Goal: Transaction & Acquisition: Book appointment/travel/reservation

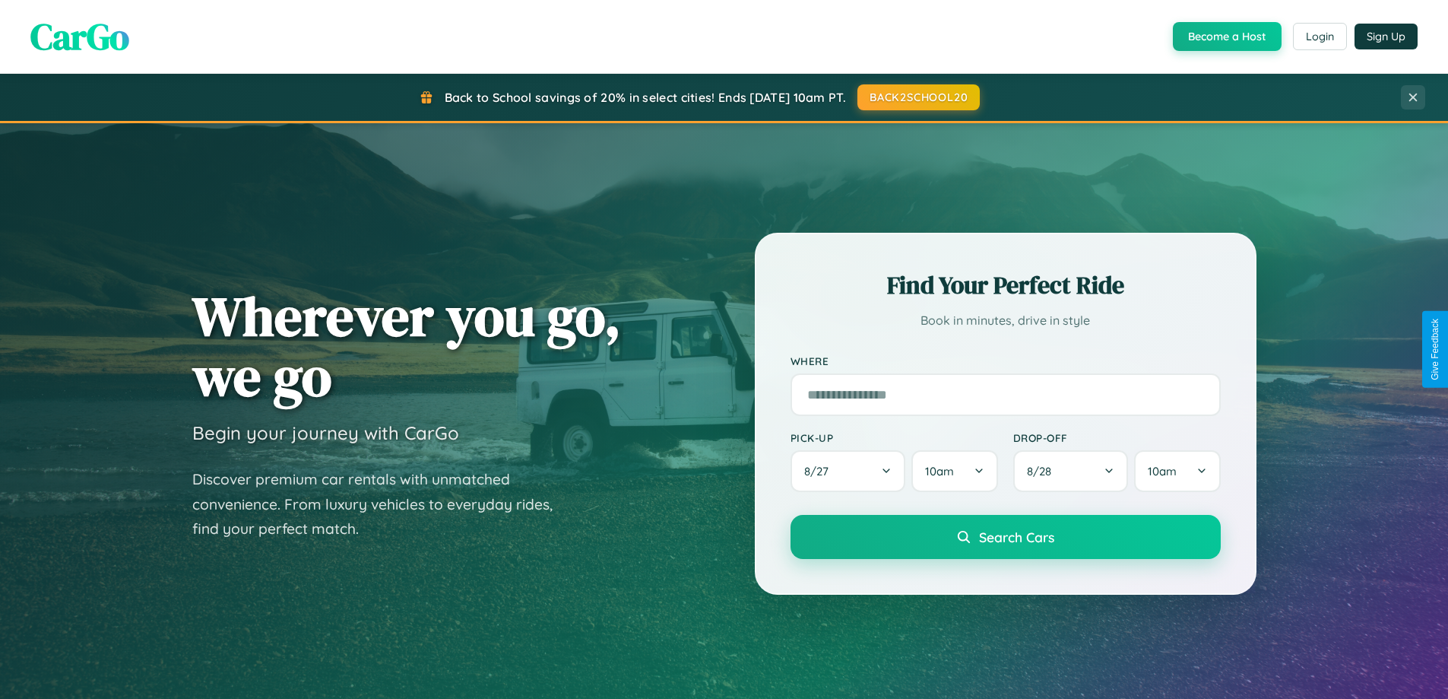
scroll to position [655, 0]
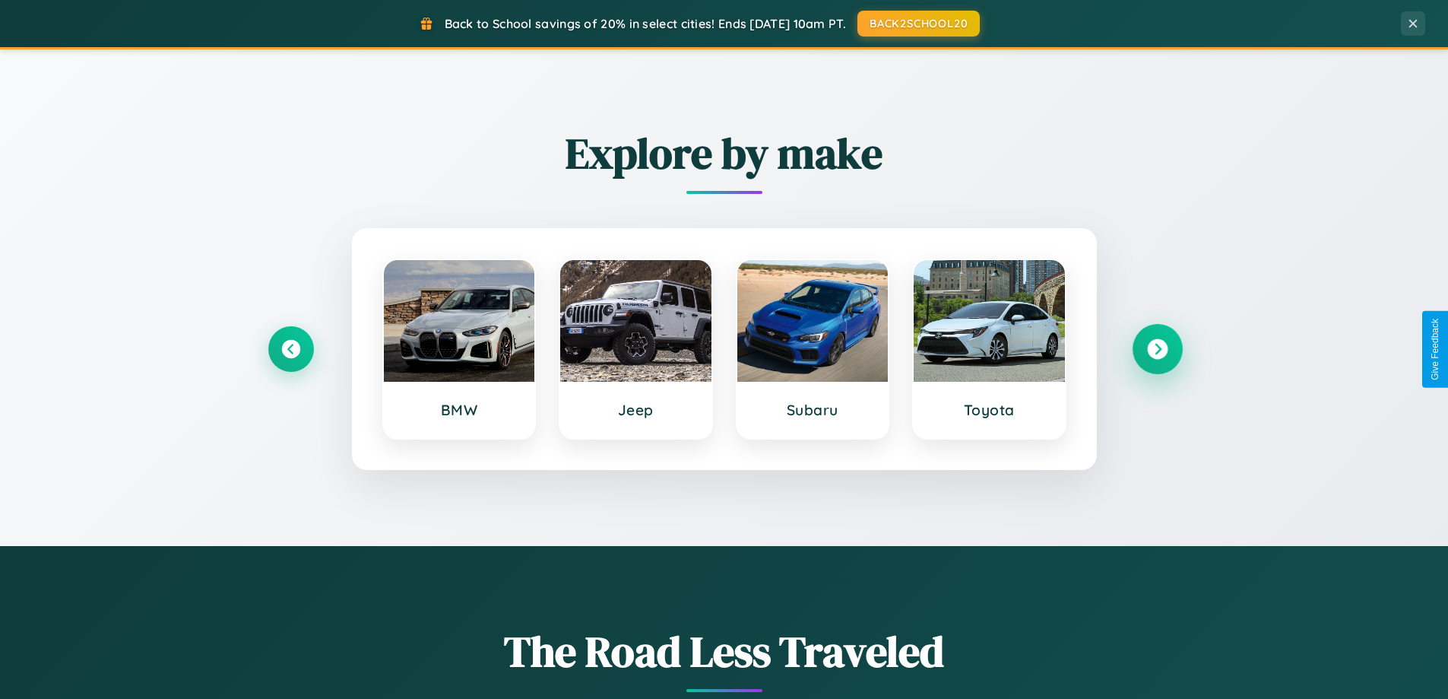
click at [1157, 349] on icon at bounding box center [1157, 349] width 21 height 21
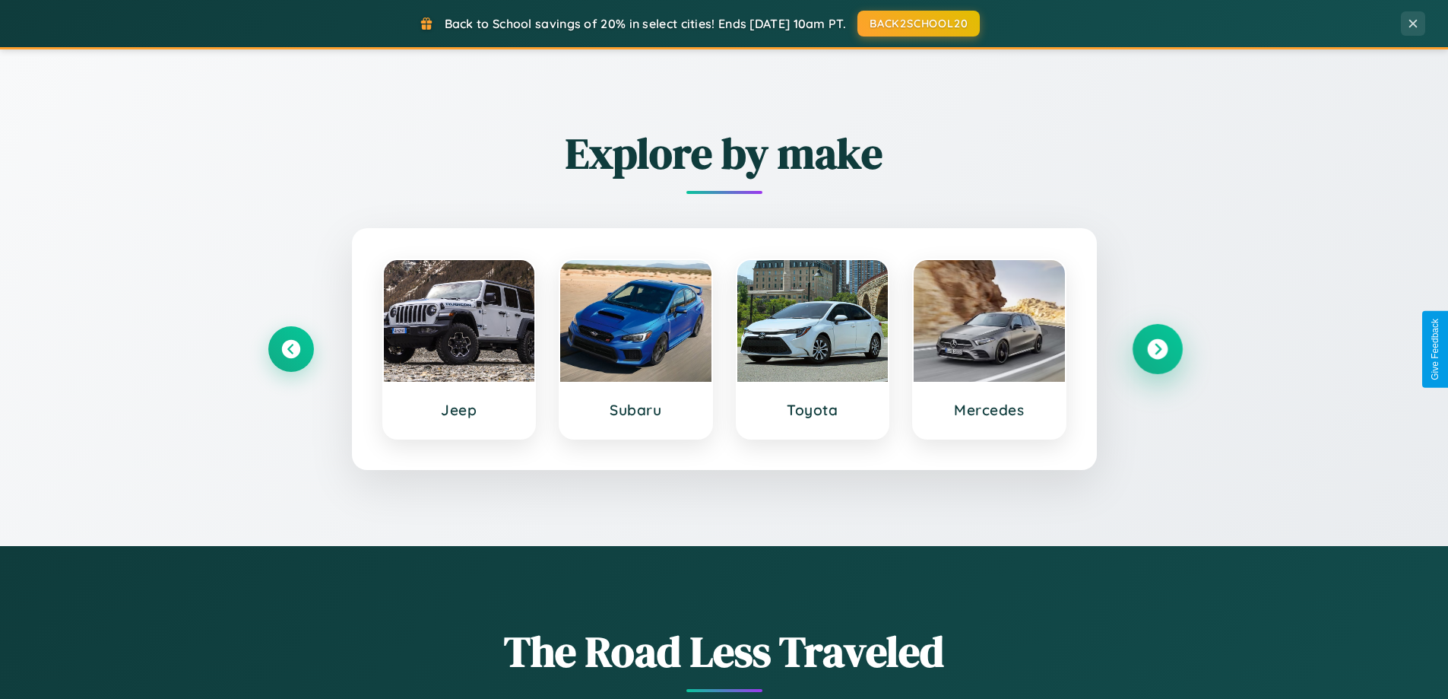
click at [1157, 349] on icon at bounding box center [1157, 349] width 21 height 21
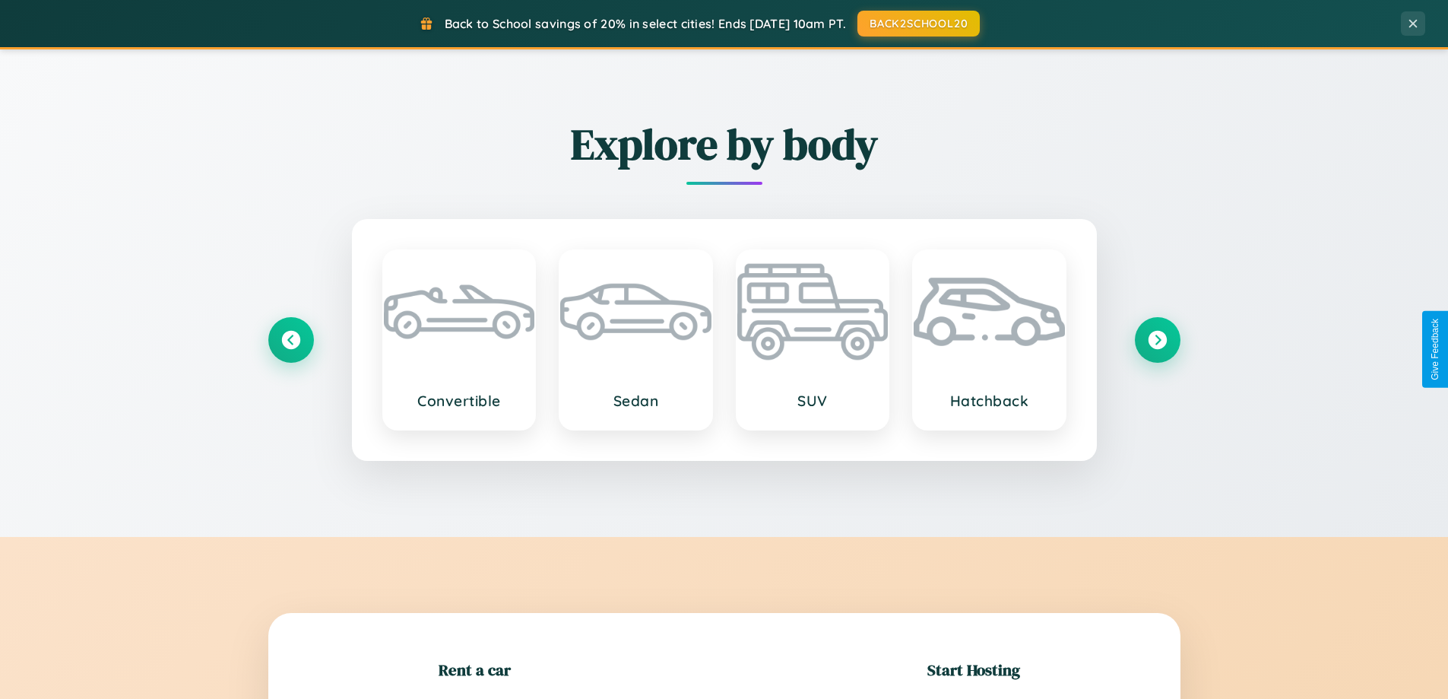
scroll to position [2926, 0]
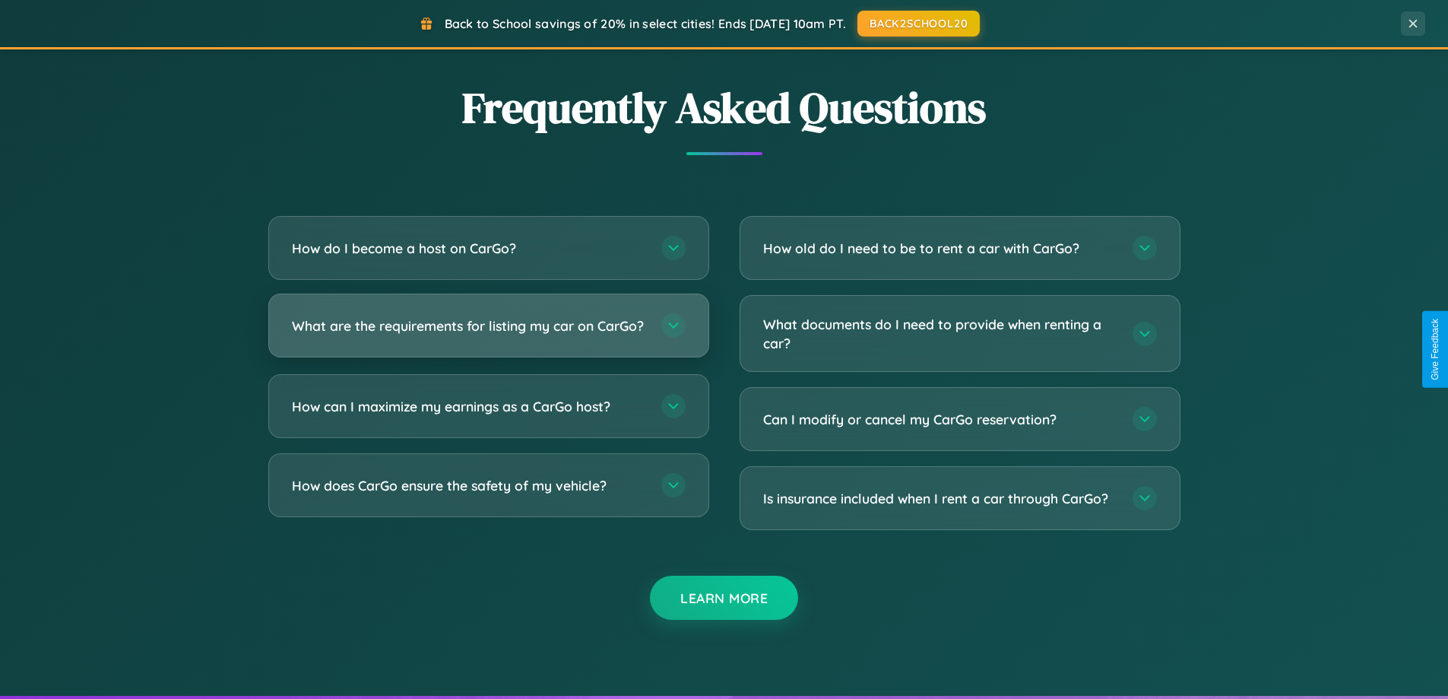
click at [488, 332] on h3 "What are the requirements for listing my car on CarGo?" at bounding box center [469, 325] width 354 height 19
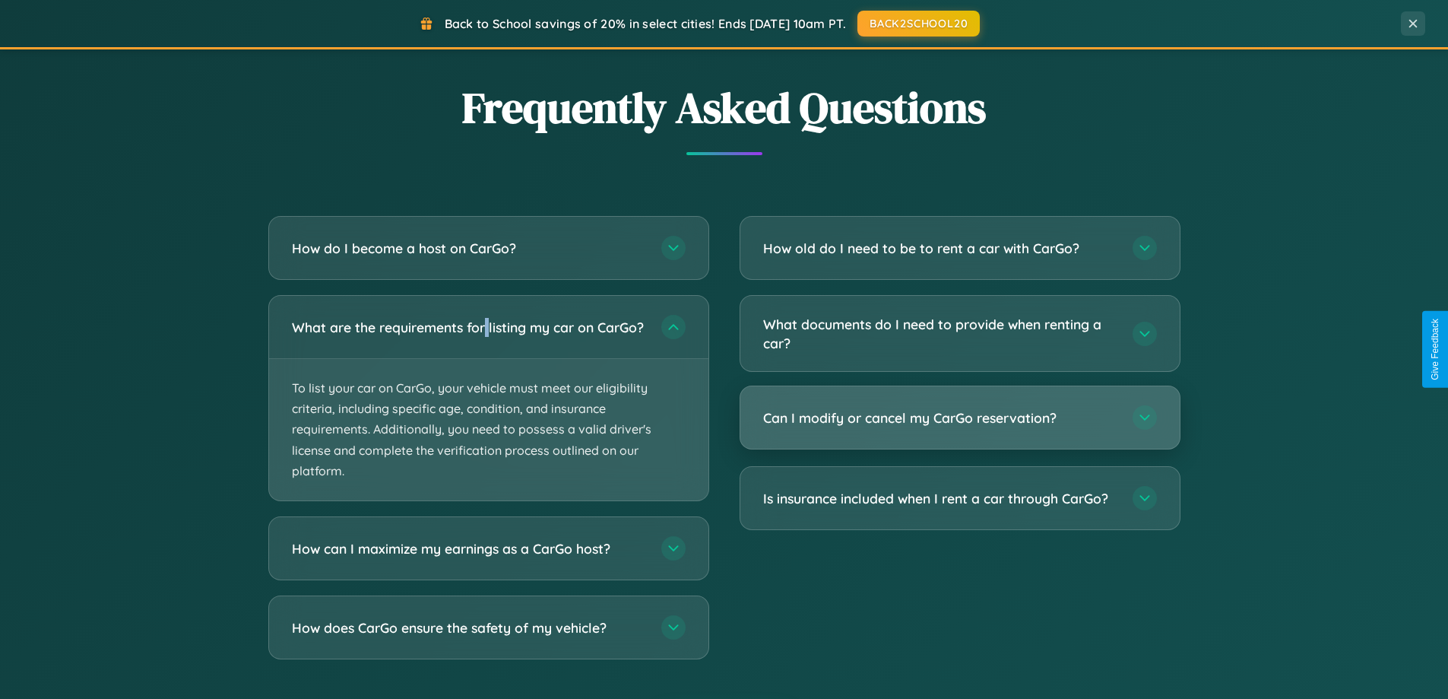
click at [960, 419] on h3 "Can I modify or cancel my CarGo reservation?" at bounding box center [940, 417] width 354 height 19
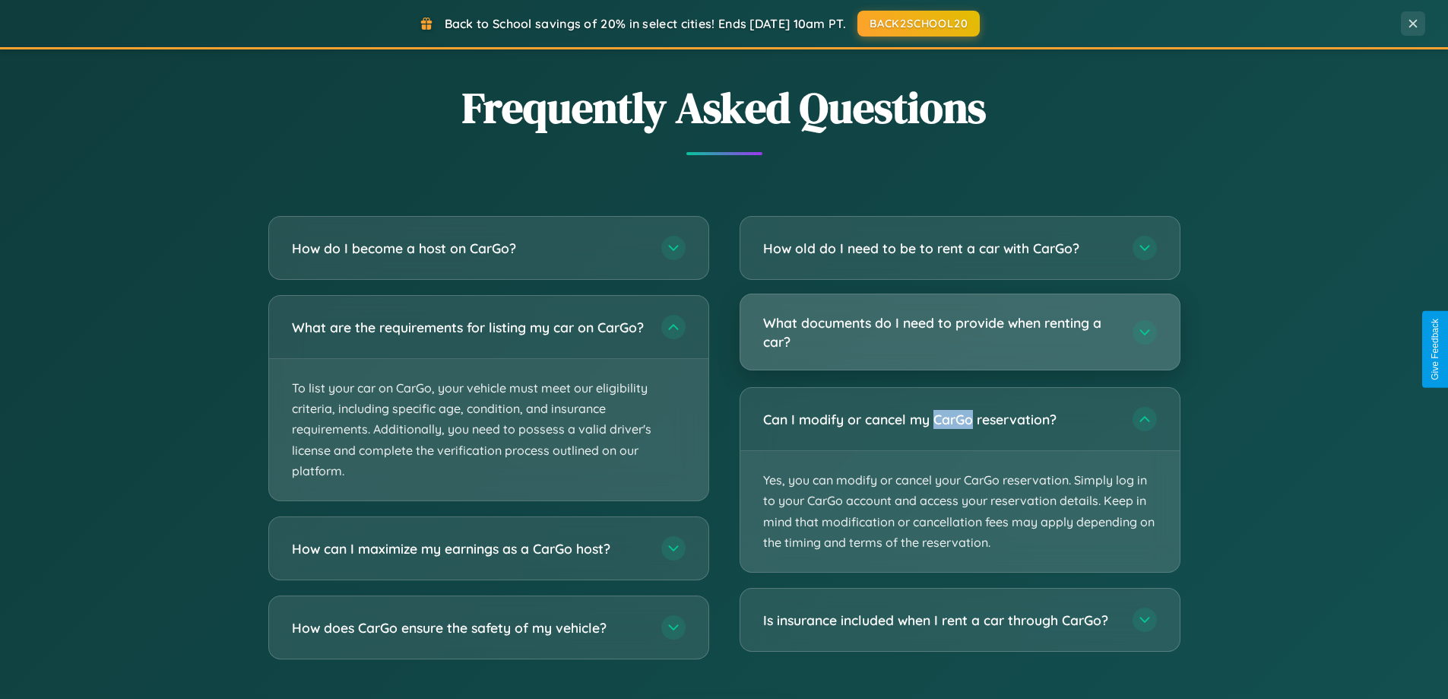
click at [960, 333] on h3 "What documents do I need to provide when renting a car?" at bounding box center [940, 331] width 354 height 37
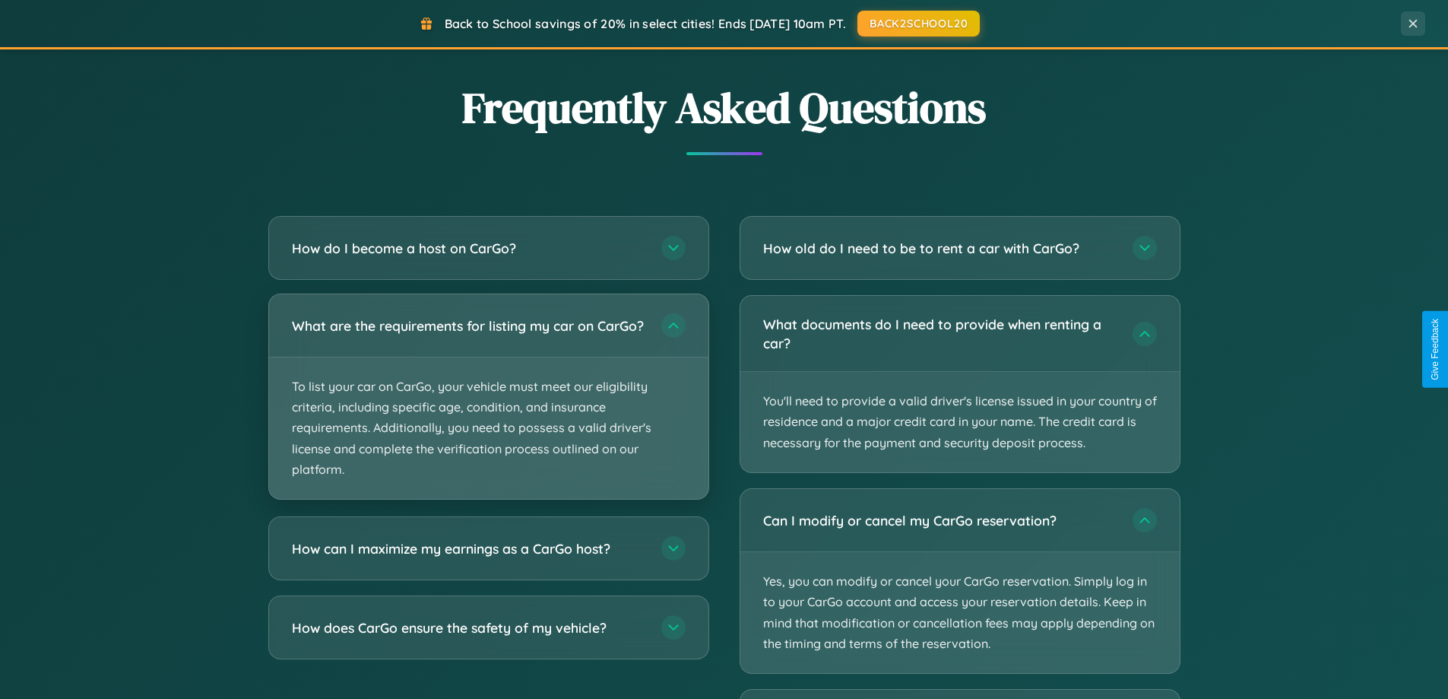
click at [488, 404] on p "To list your car on CarGo, your vehicle must meet our eligibility criteria, inc…" at bounding box center [488, 427] width 439 height 141
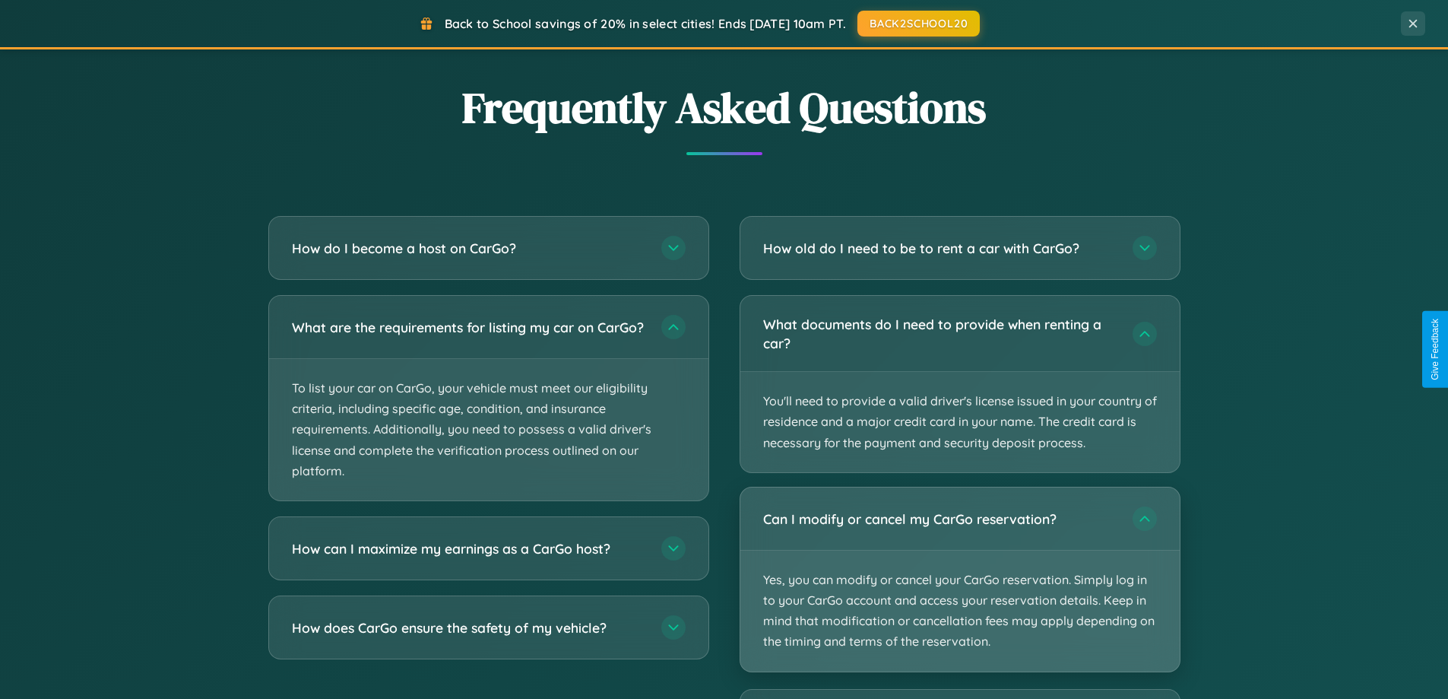
click at [960, 580] on p "Yes, you can modify or cancel your CarGo reservation. Simply log in to your Car…" at bounding box center [960, 610] width 439 height 121
click at [960, 579] on p "Yes, you can modify or cancel your CarGo reservation. Simply log in to your Car…" at bounding box center [960, 610] width 439 height 121
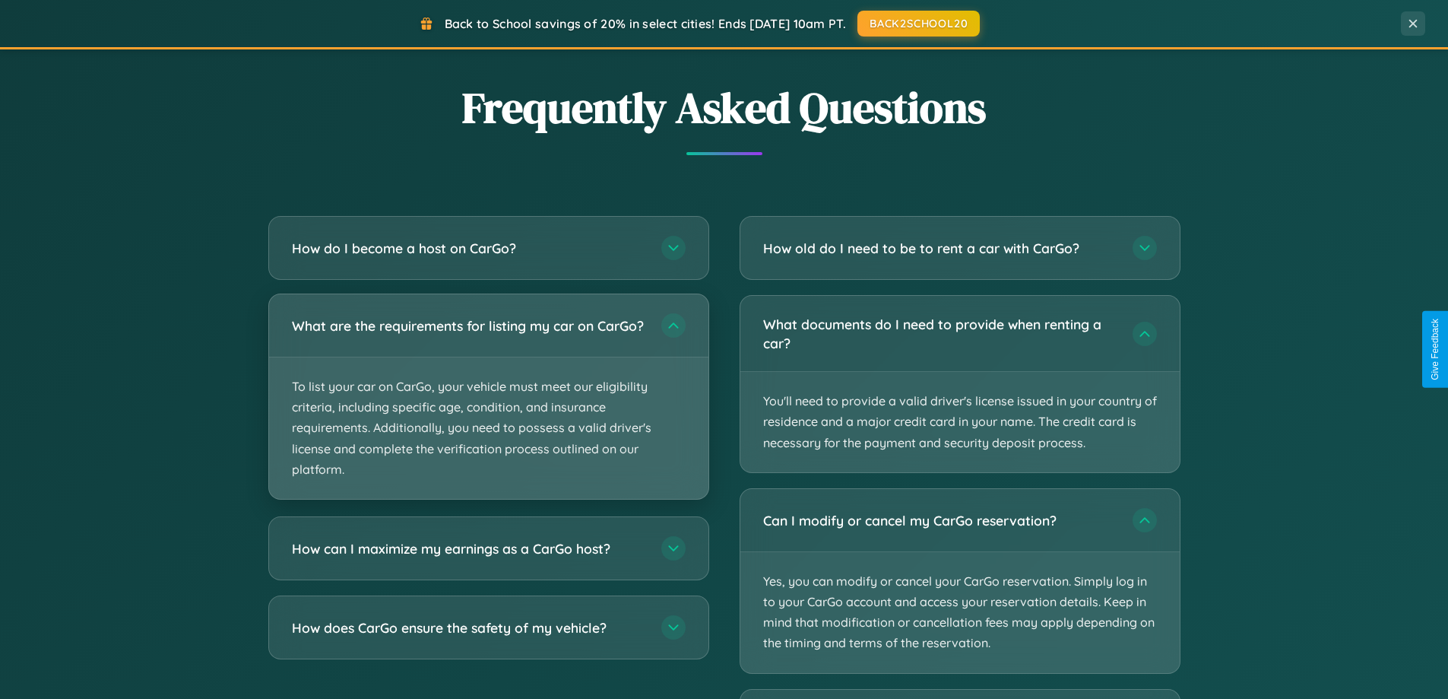
click at [488, 404] on p "To list your car on CarGo, your vehicle must meet our eligibility criteria, inc…" at bounding box center [488, 427] width 439 height 141
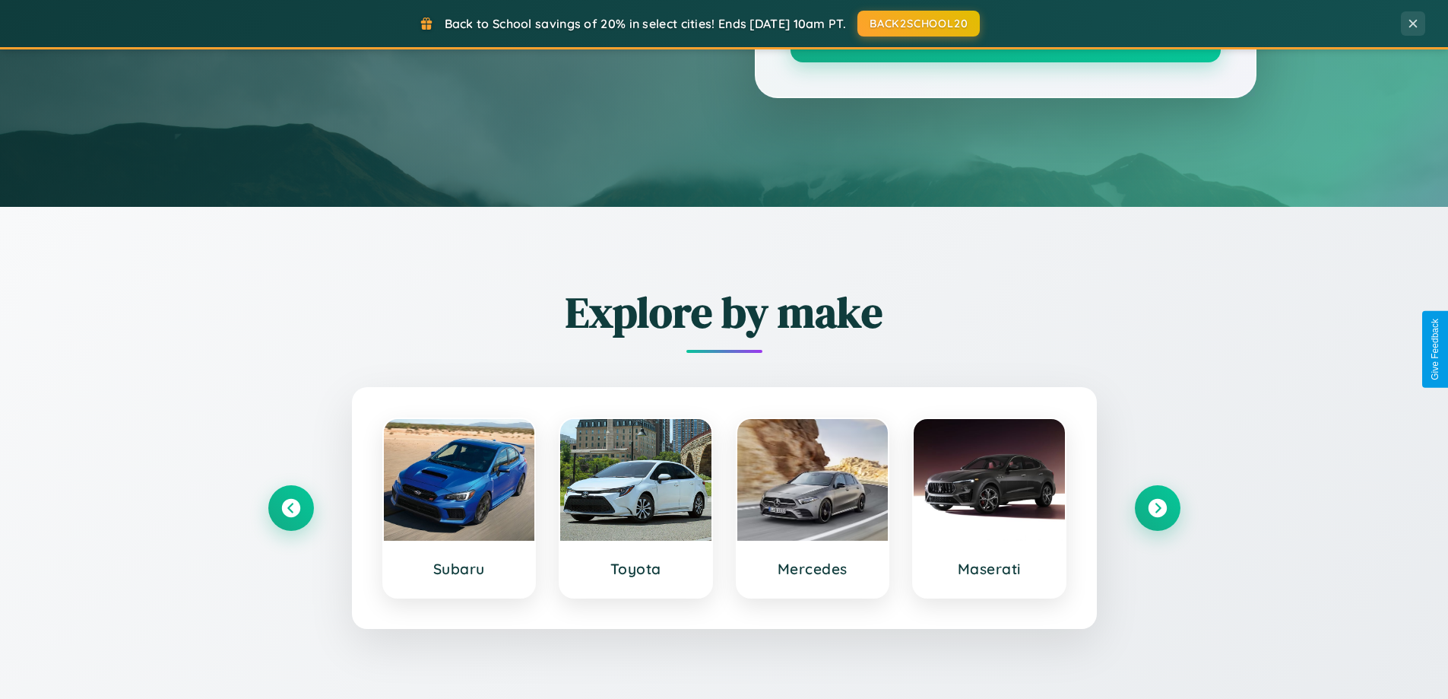
scroll to position [0, 0]
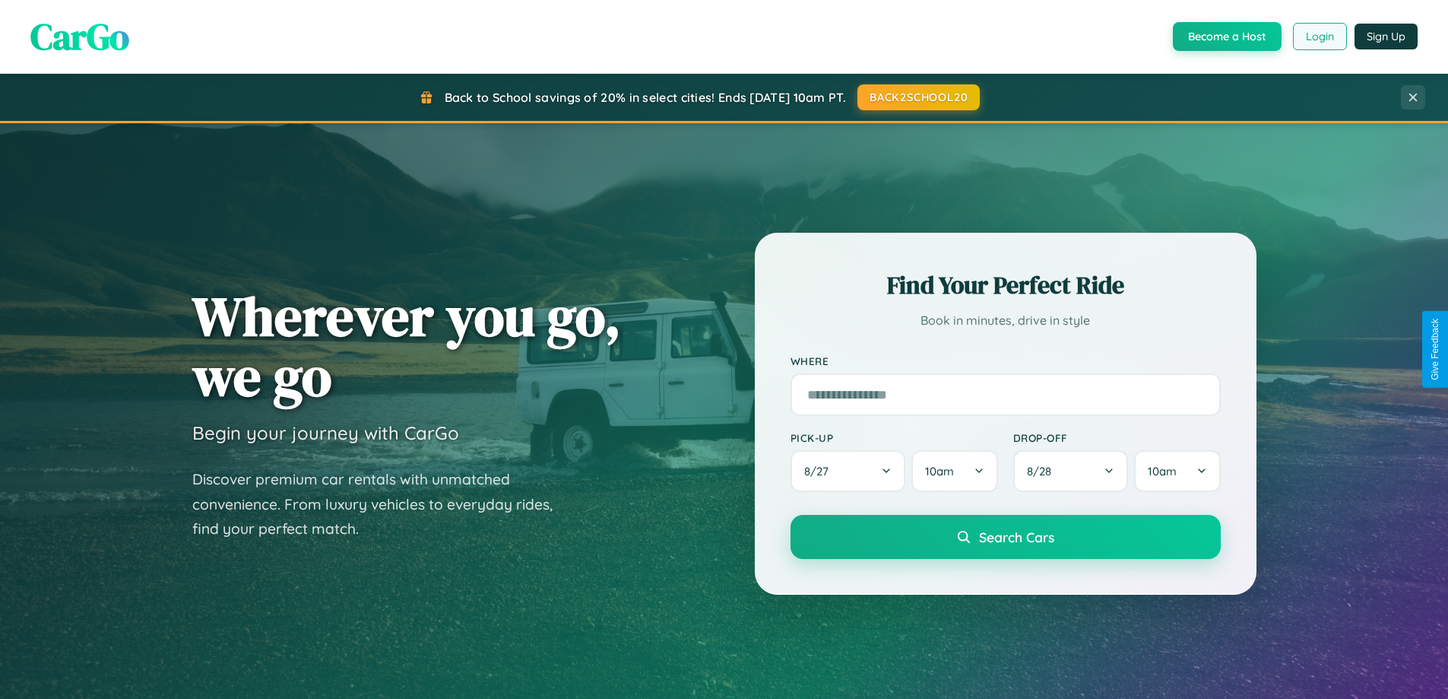
click at [1319, 36] on button "Login" at bounding box center [1320, 36] width 54 height 27
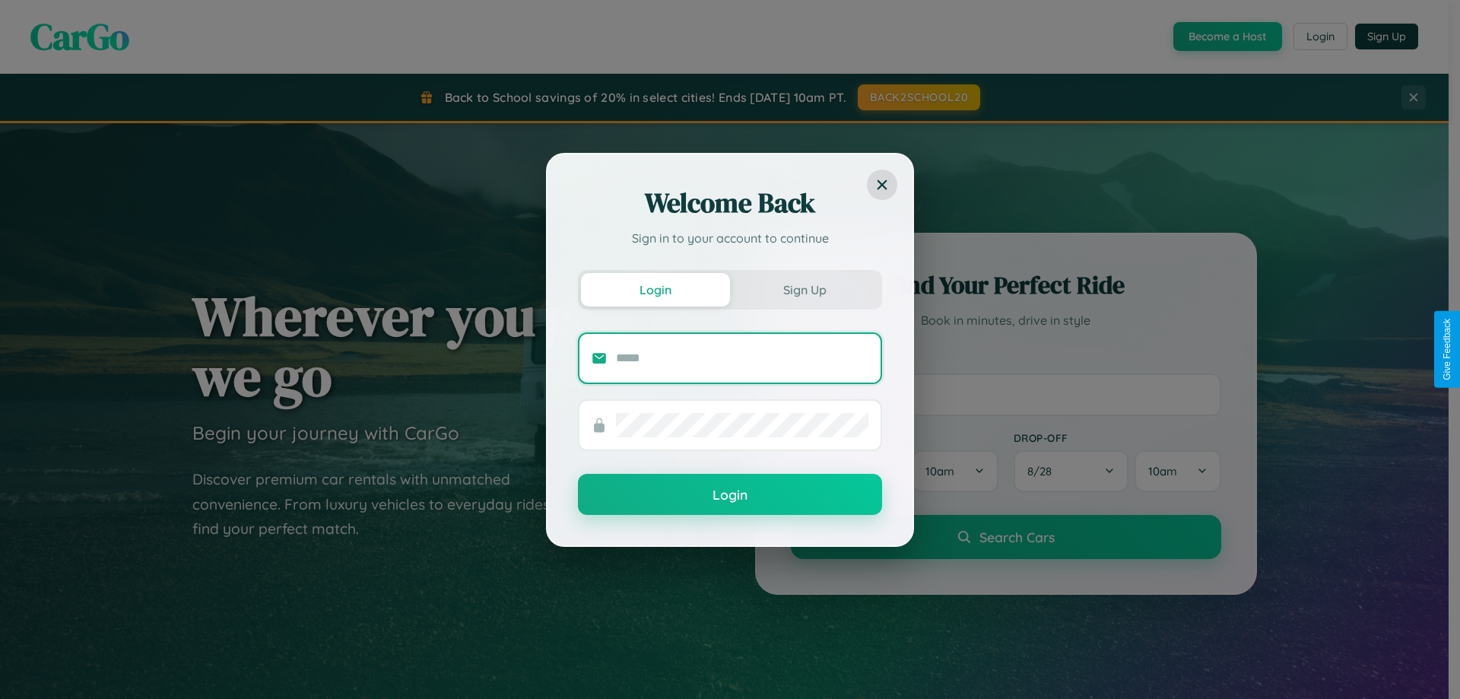
click at [742, 357] on input "text" at bounding box center [742, 358] width 252 height 24
type input "**********"
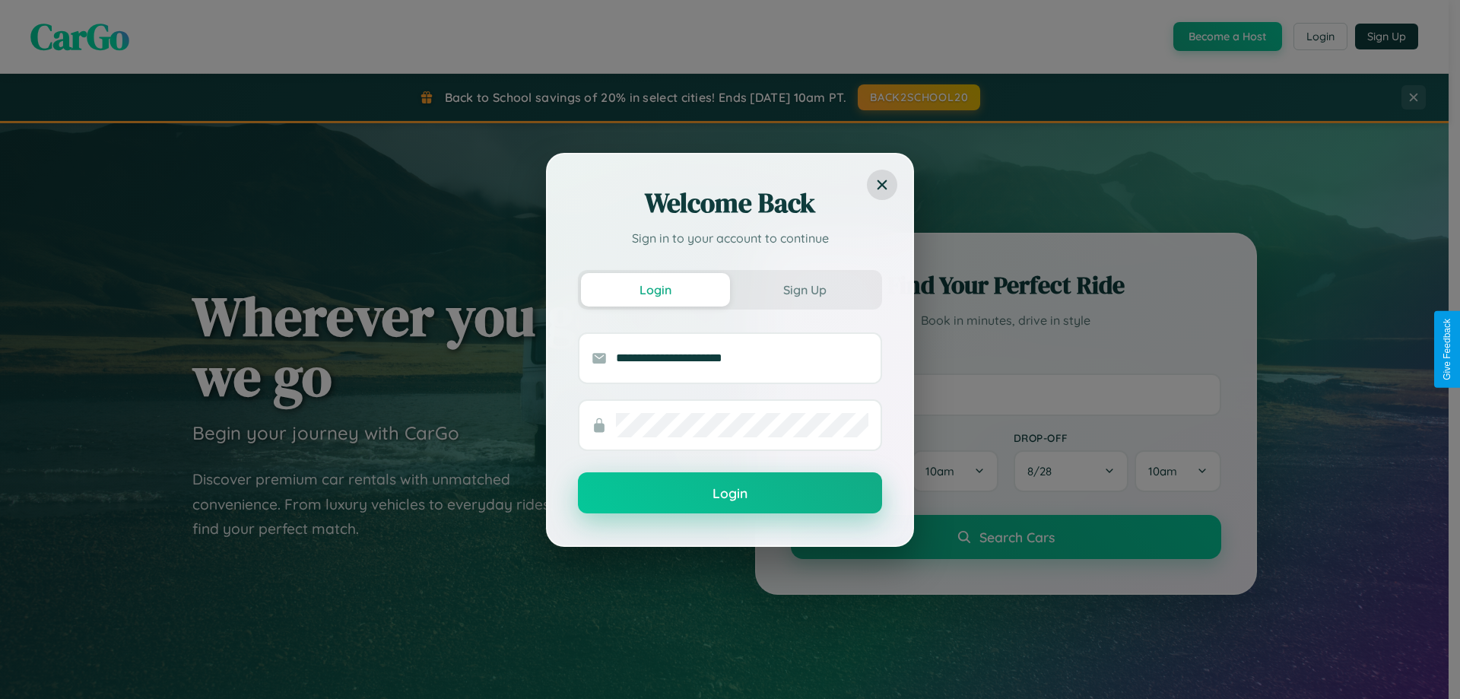
click at [730, 493] on button "Login" at bounding box center [730, 492] width 304 height 41
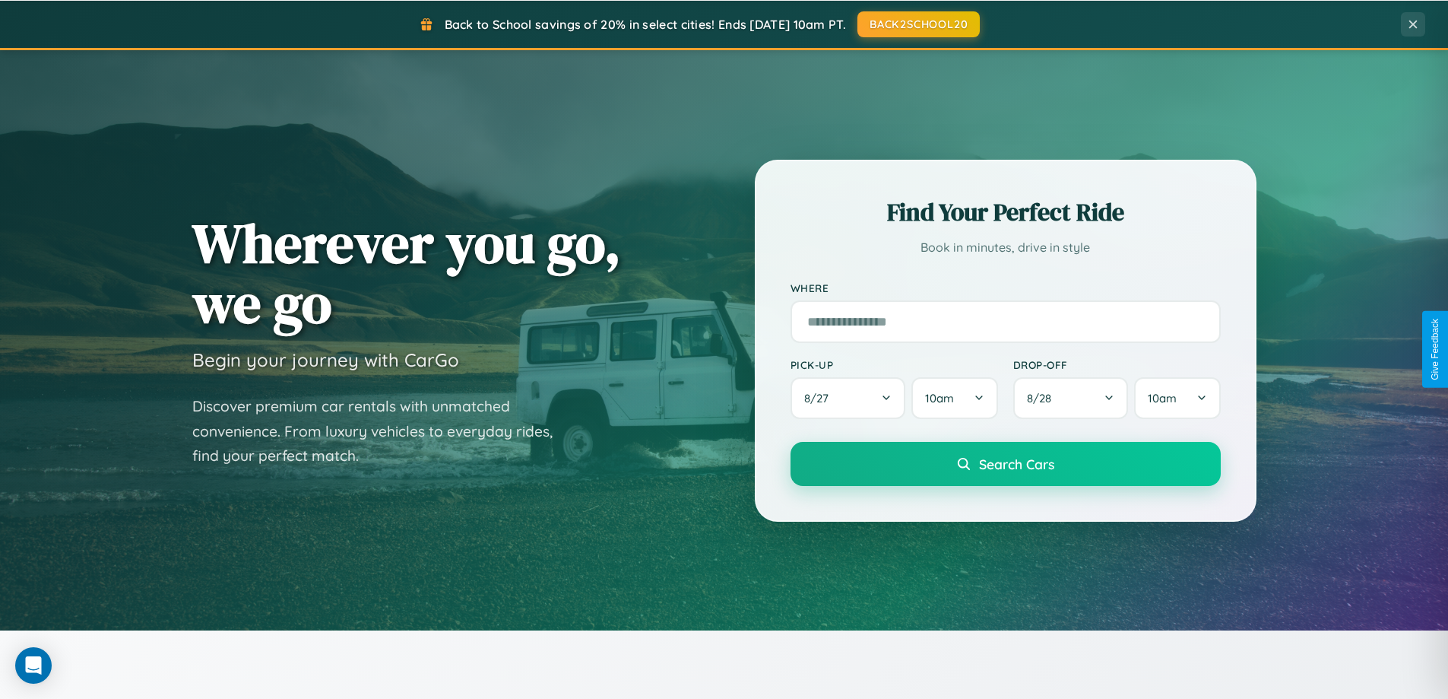
scroll to position [1781, 0]
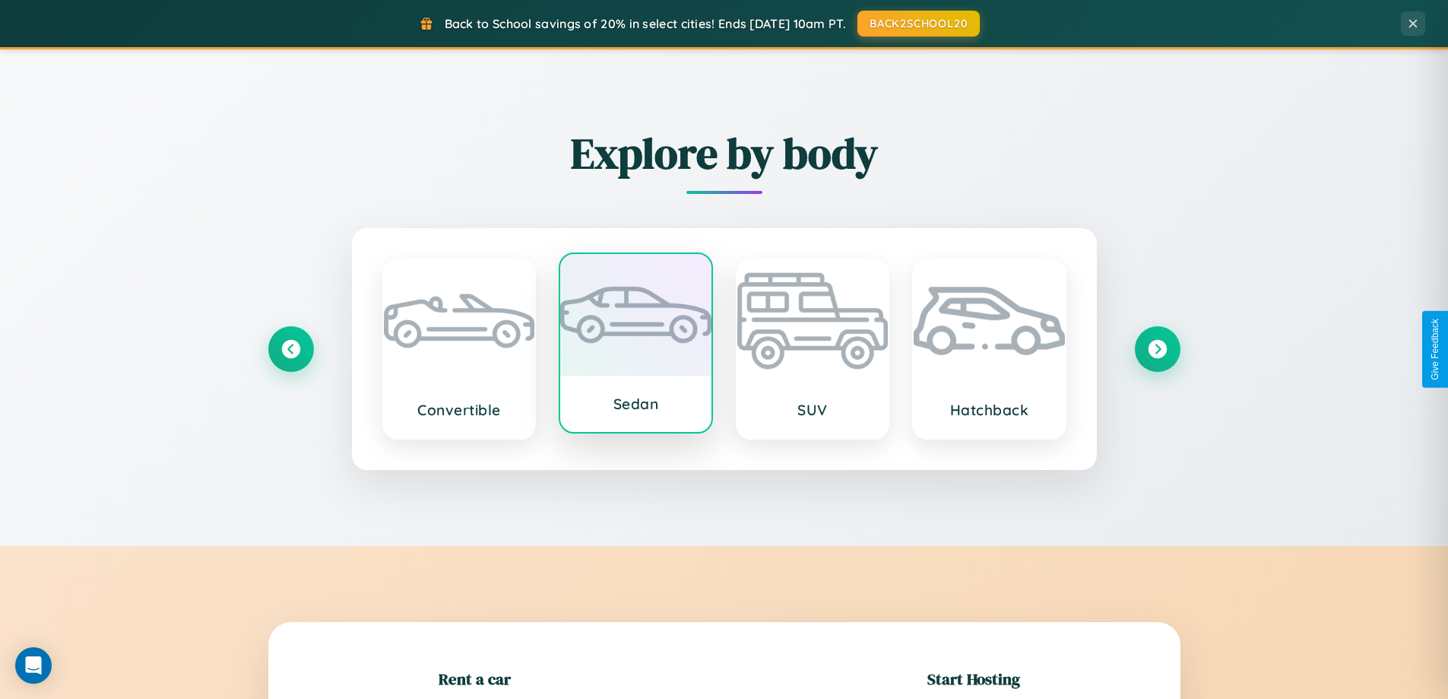
click at [636, 348] on div at bounding box center [635, 315] width 151 height 122
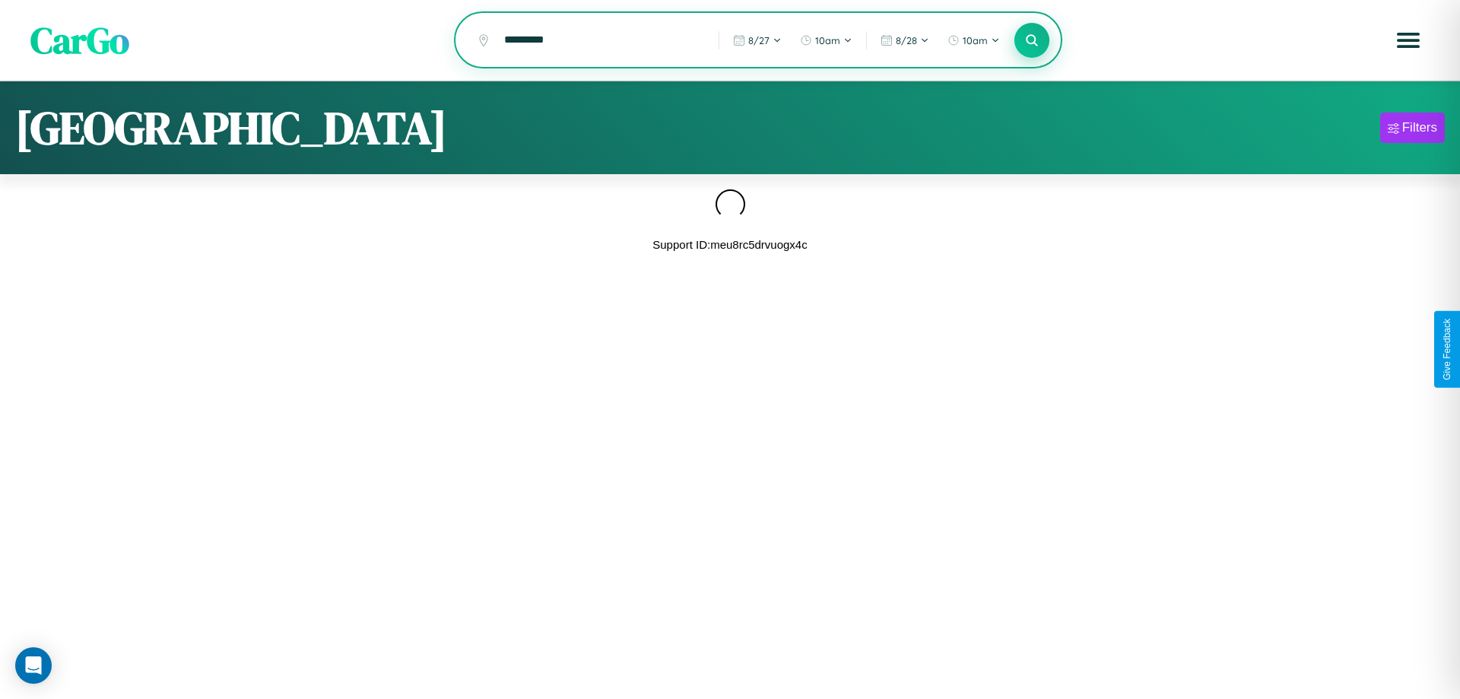
click at [1032, 40] on icon at bounding box center [1031, 40] width 14 height 14
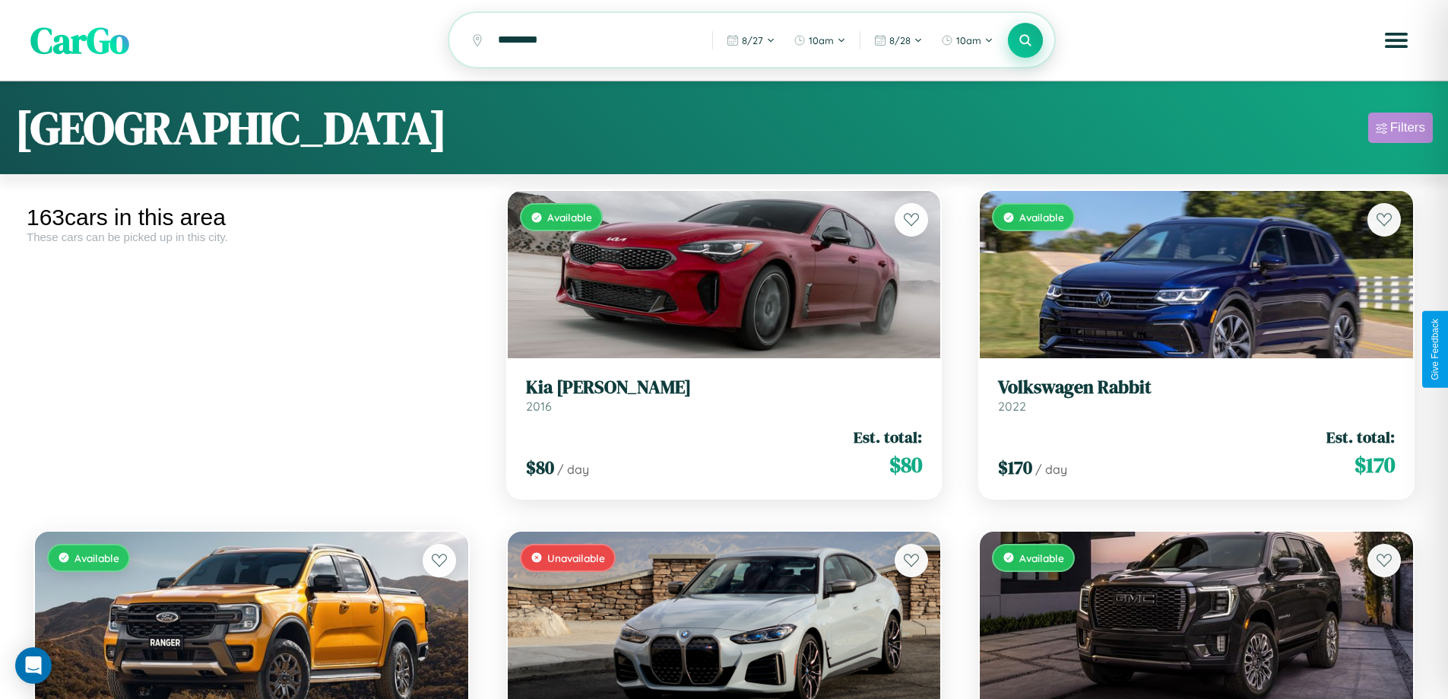
click at [1401, 130] on div "Filters" at bounding box center [1408, 127] width 35 height 15
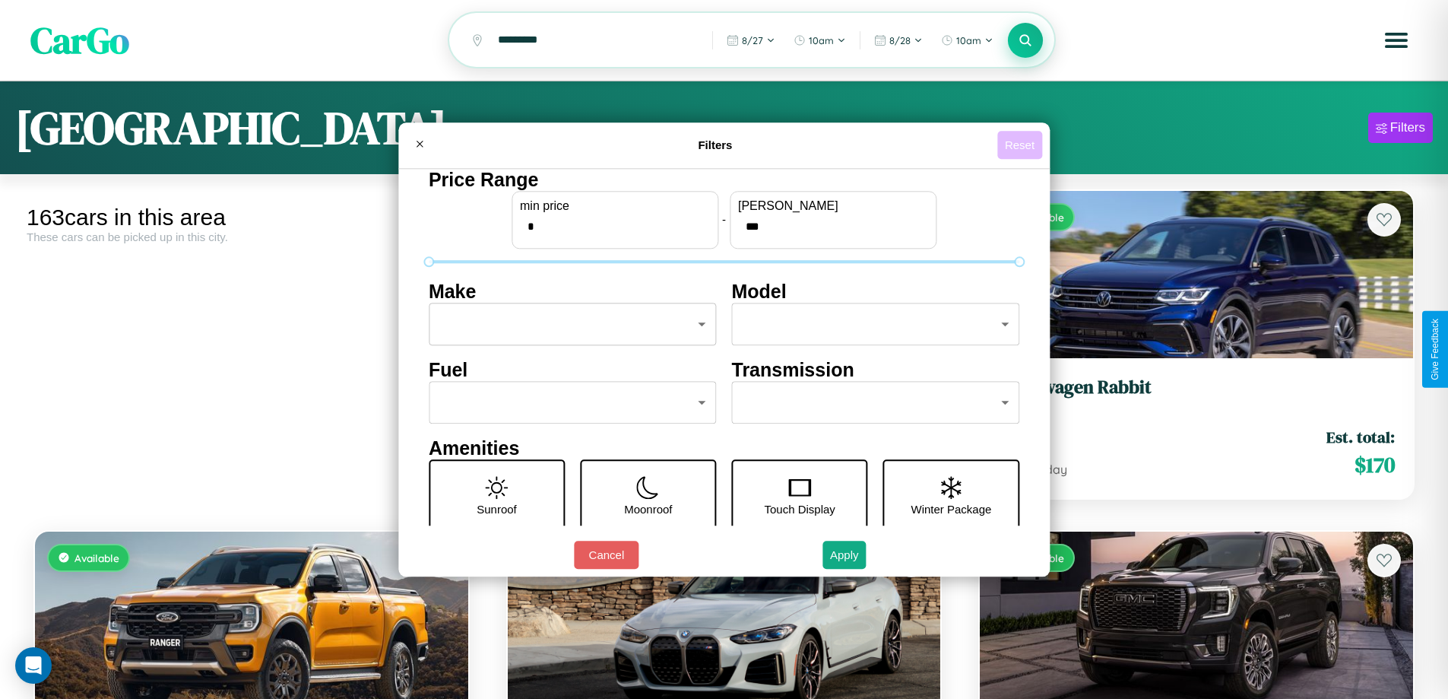
click at [1022, 144] on button "Reset" at bounding box center [1020, 145] width 45 height 28
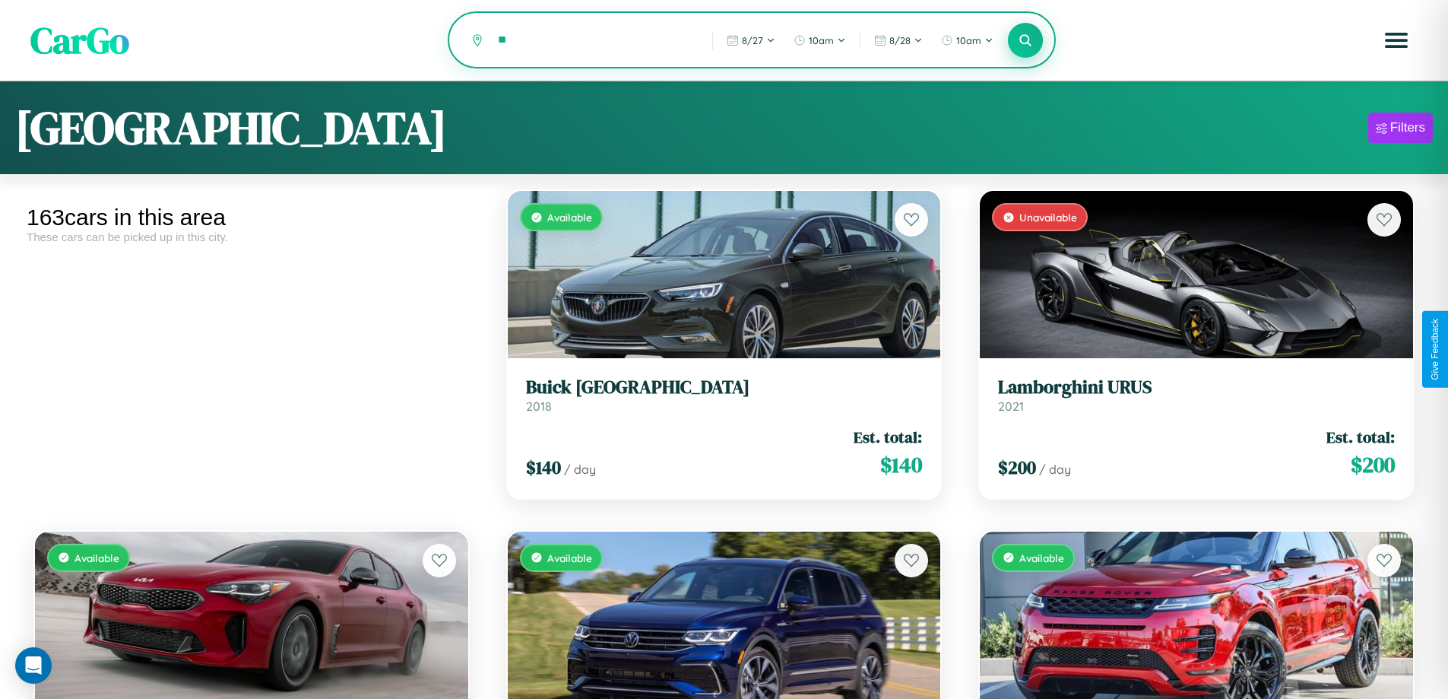
type input "*"
type input "******"
click at [1026, 41] on icon at bounding box center [1026, 40] width 14 height 14
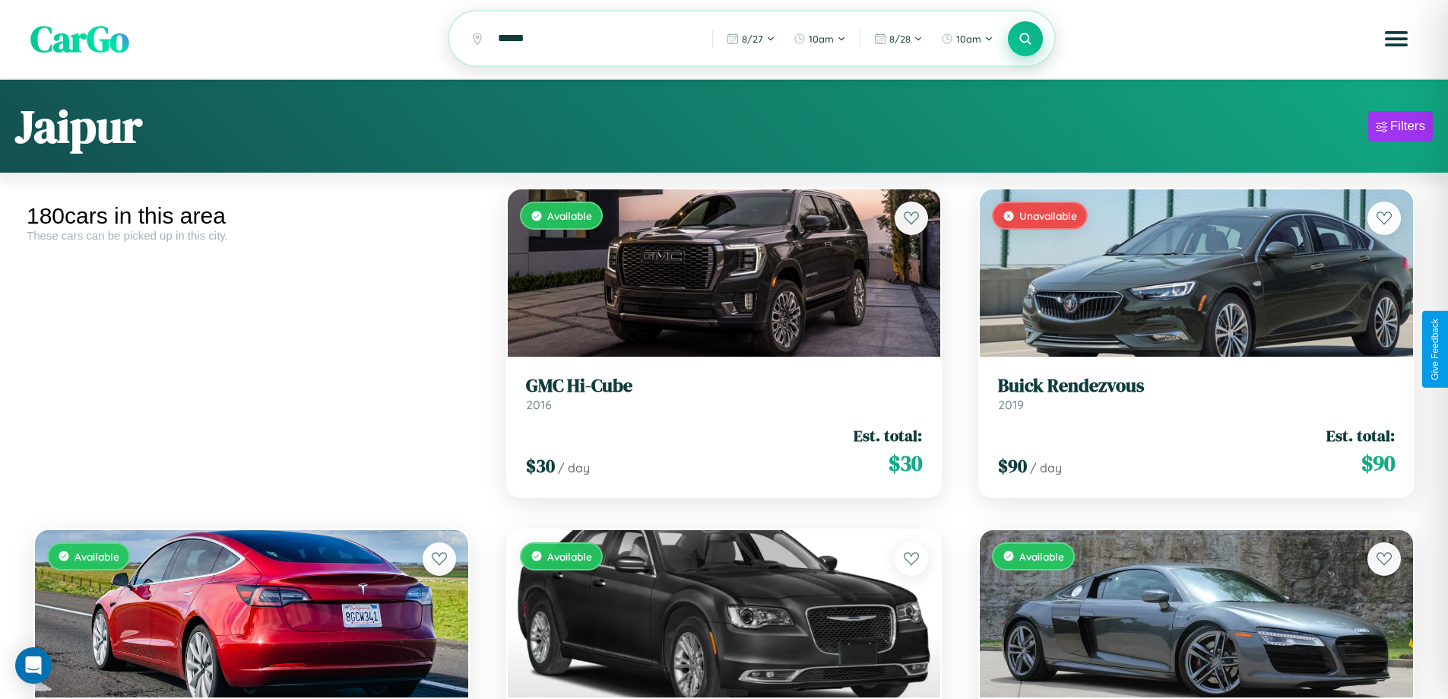
scroll to position [554, 0]
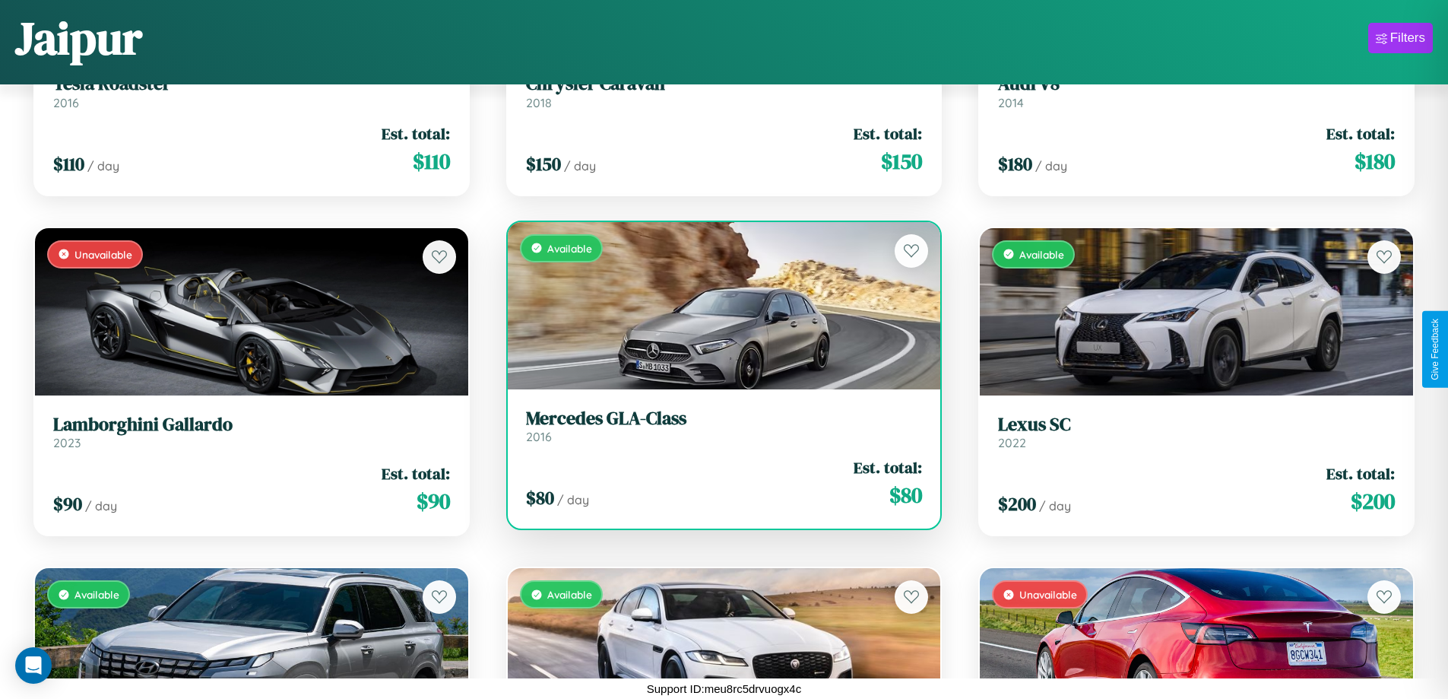
click at [718, 431] on link "Mercedes GLA-Class 2016" at bounding box center [724, 426] width 397 height 37
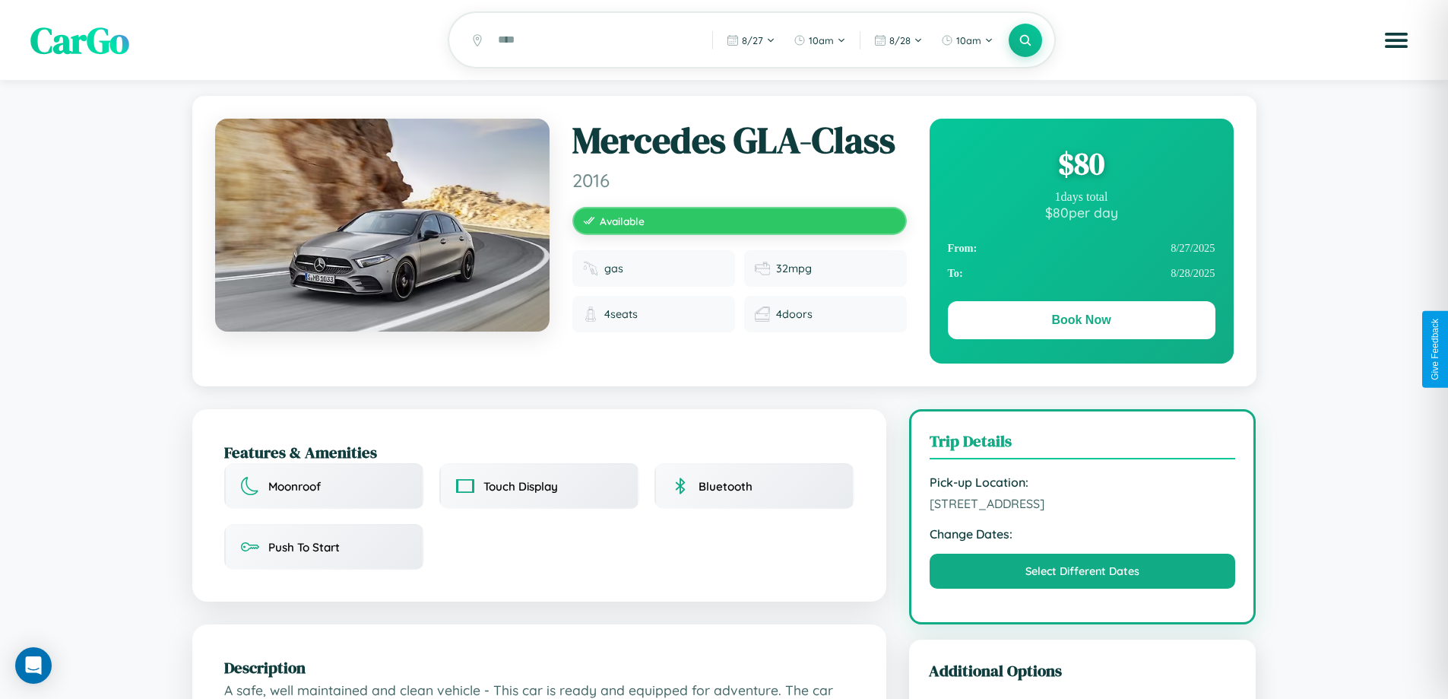
scroll to position [157, 0]
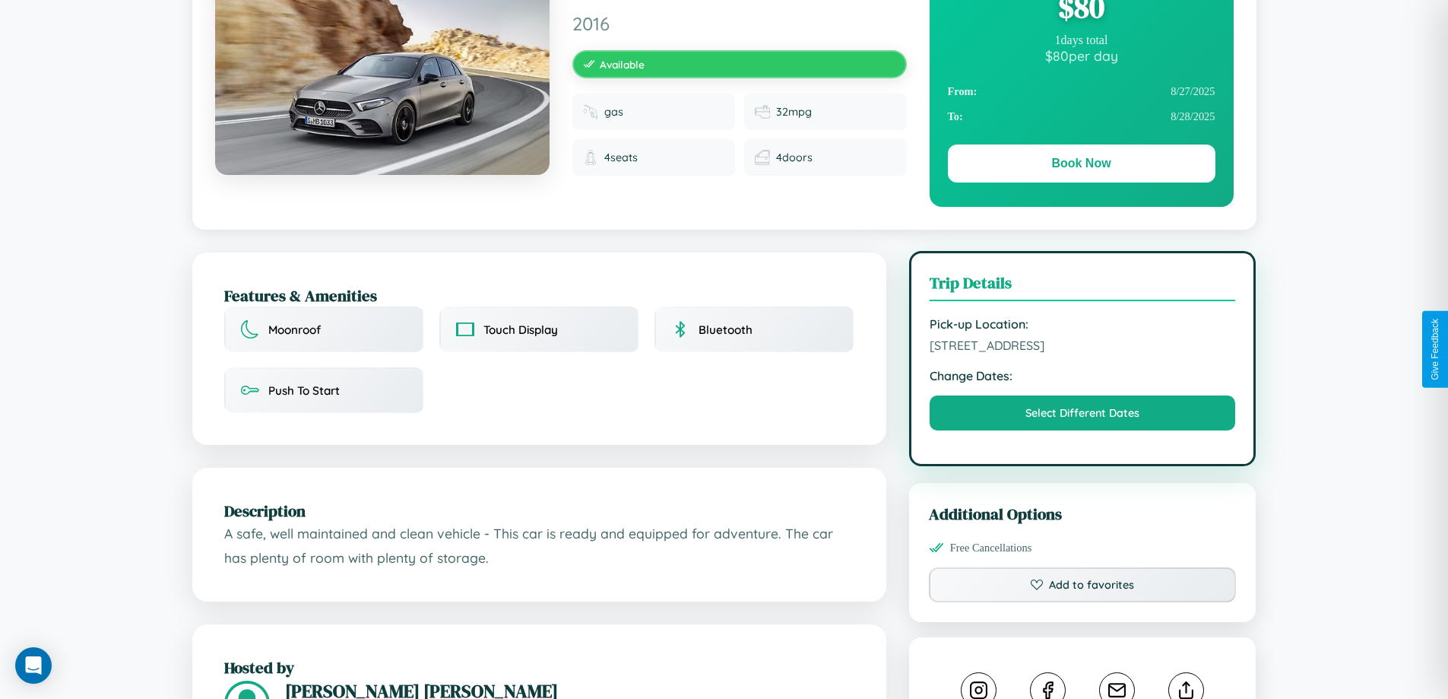
click at [1083, 347] on span "[STREET_ADDRESS]" at bounding box center [1083, 345] width 306 height 15
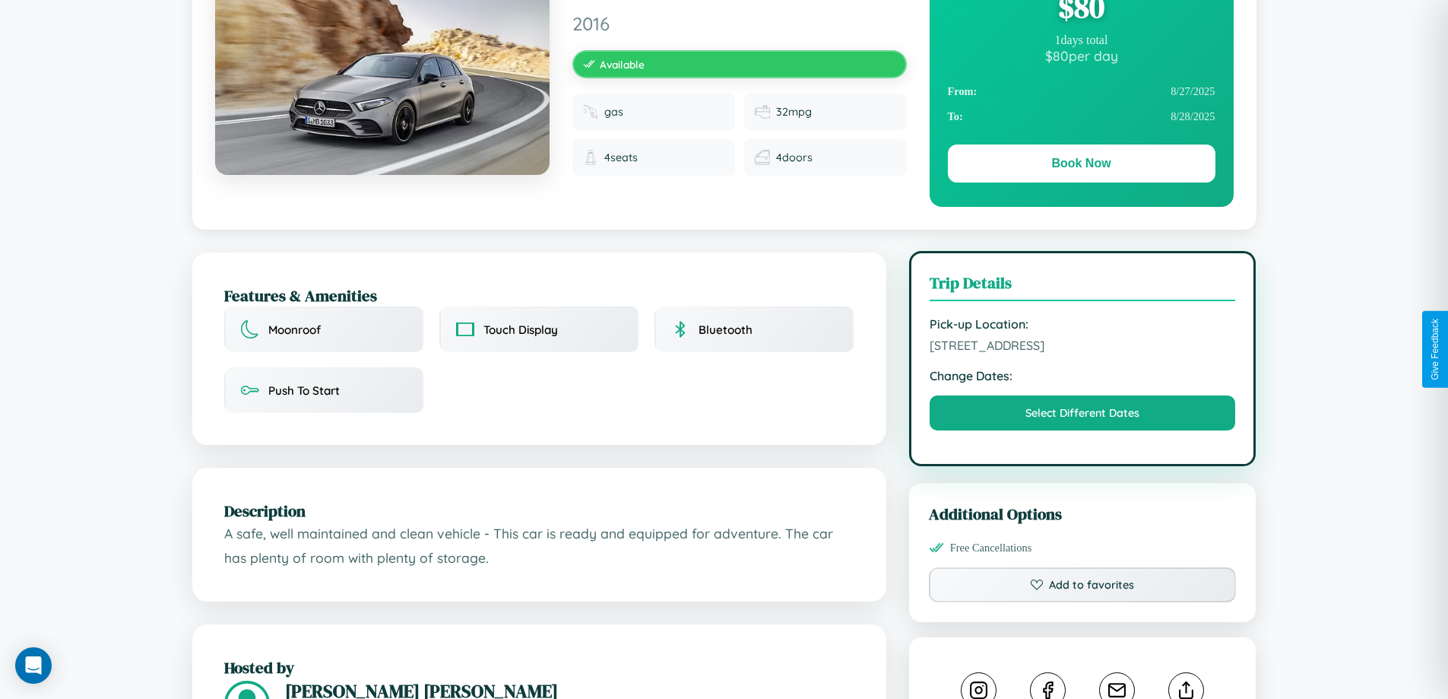
click at [1083, 347] on span "[STREET_ADDRESS]" at bounding box center [1083, 345] width 306 height 15
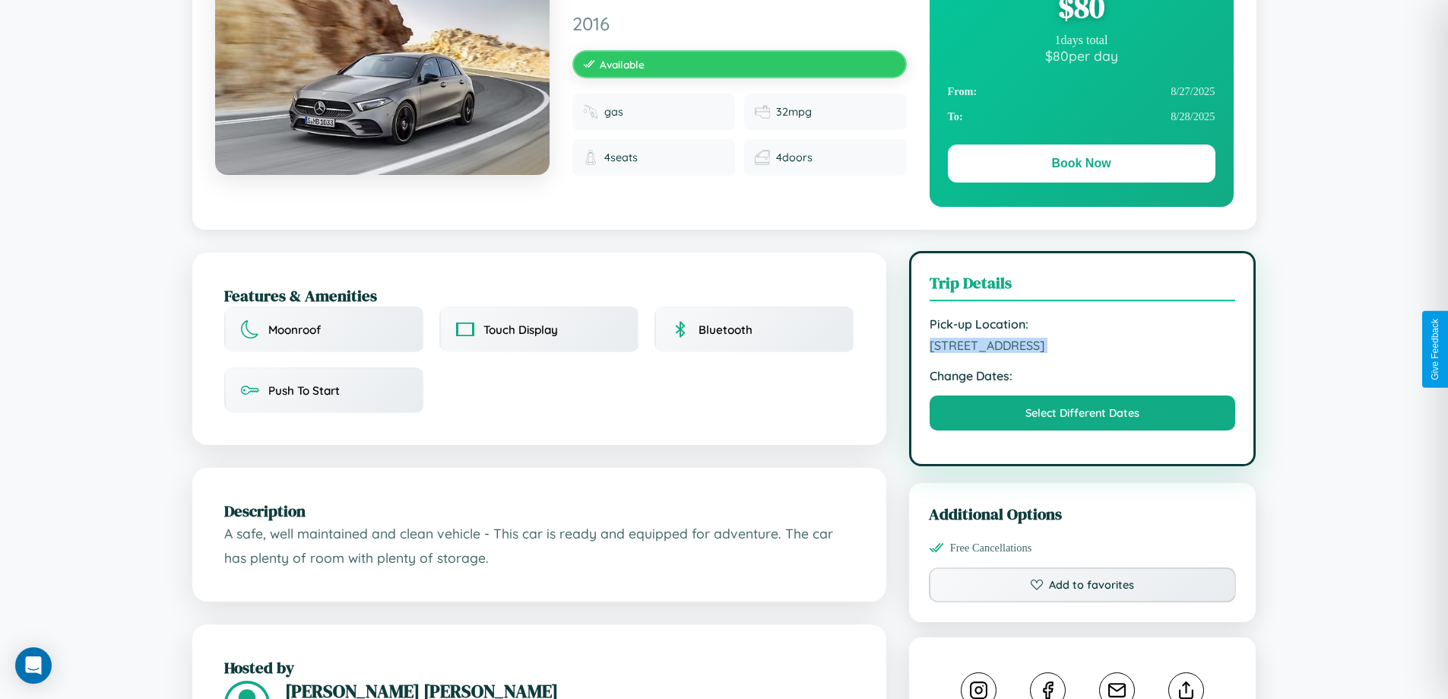
click at [1083, 347] on span "[STREET_ADDRESS]" at bounding box center [1083, 345] width 306 height 15
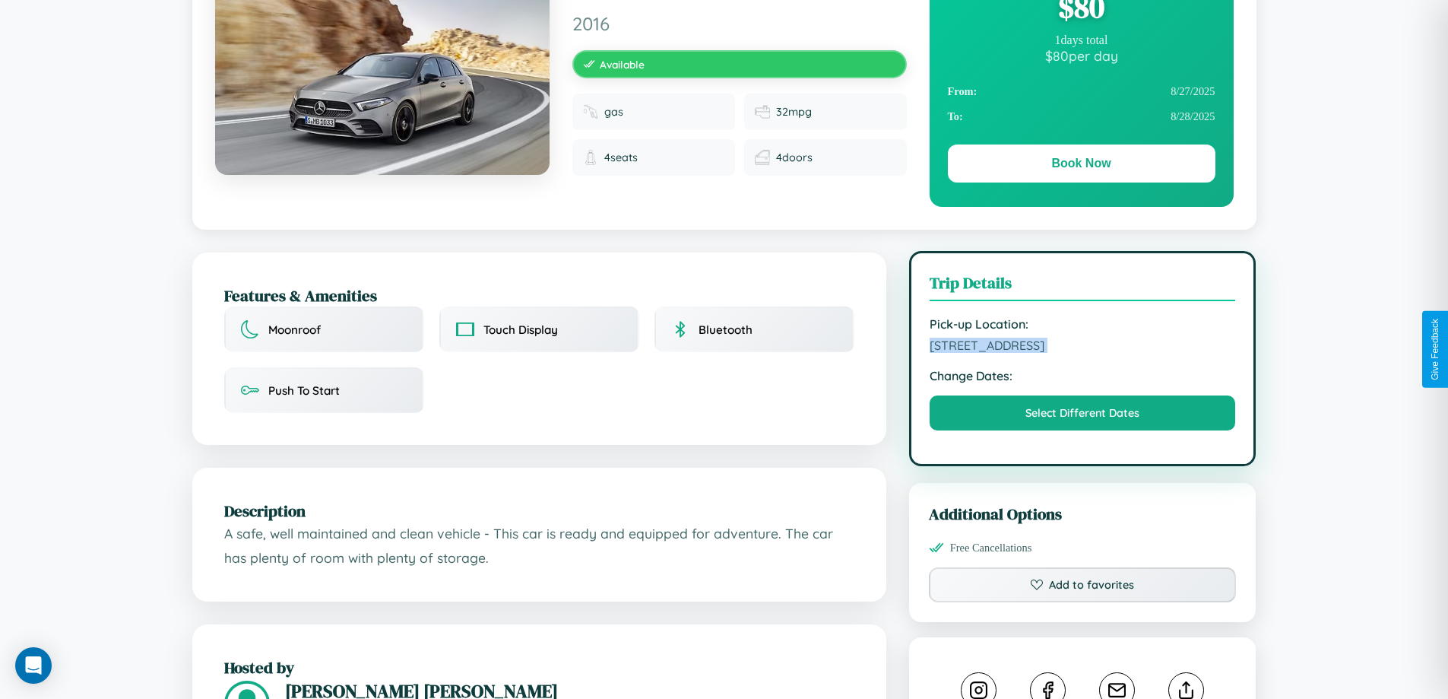
click at [1083, 347] on span "[STREET_ADDRESS]" at bounding box center [1083, 345] width 306 height 15
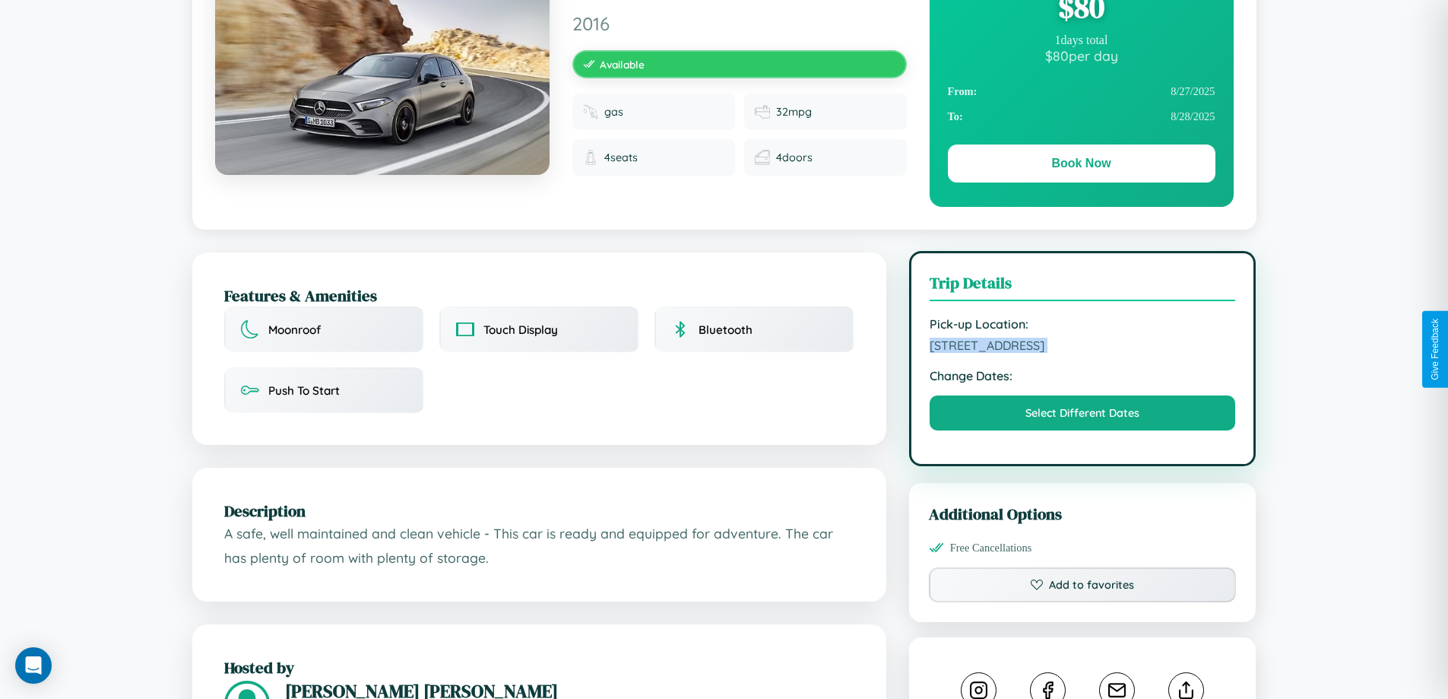
click at [1083, 347] on span "[STREET_ADDRESS]" at bounding box center [1083, 345] width 306 height 15
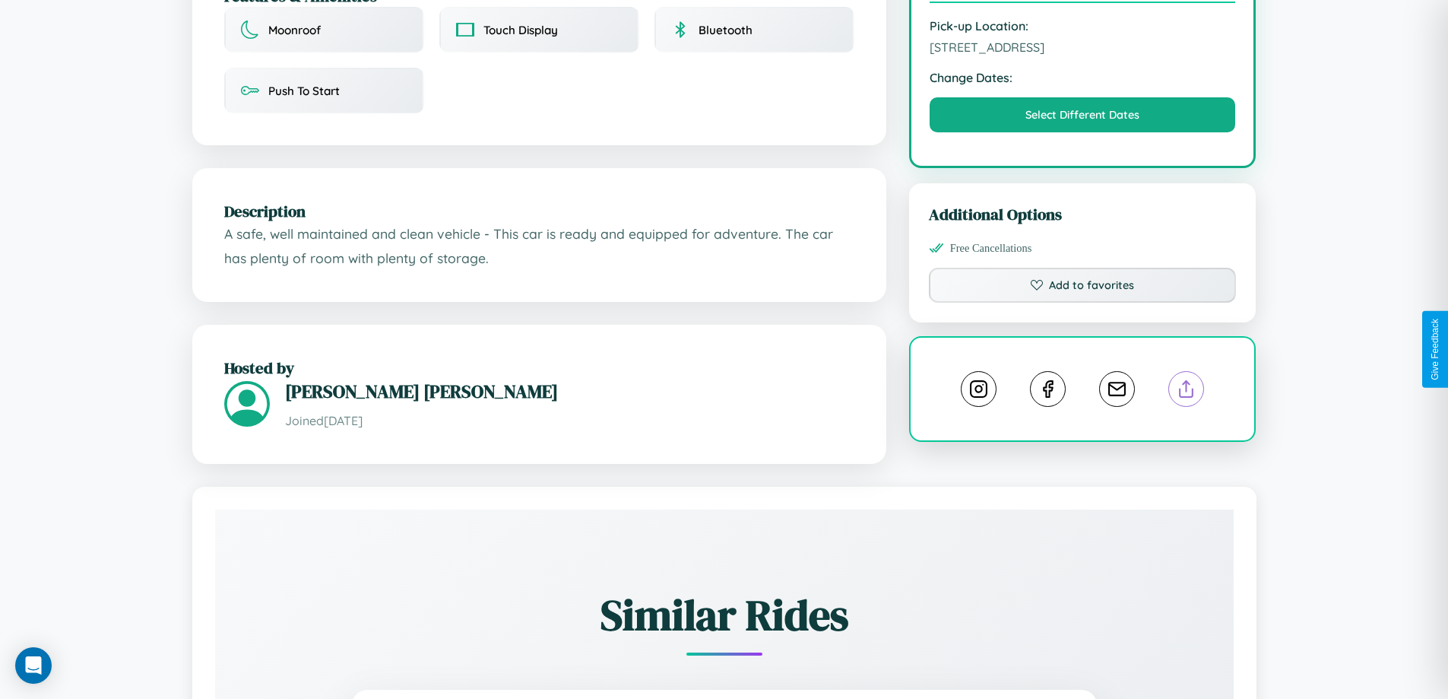
scroll to position [500, 0]
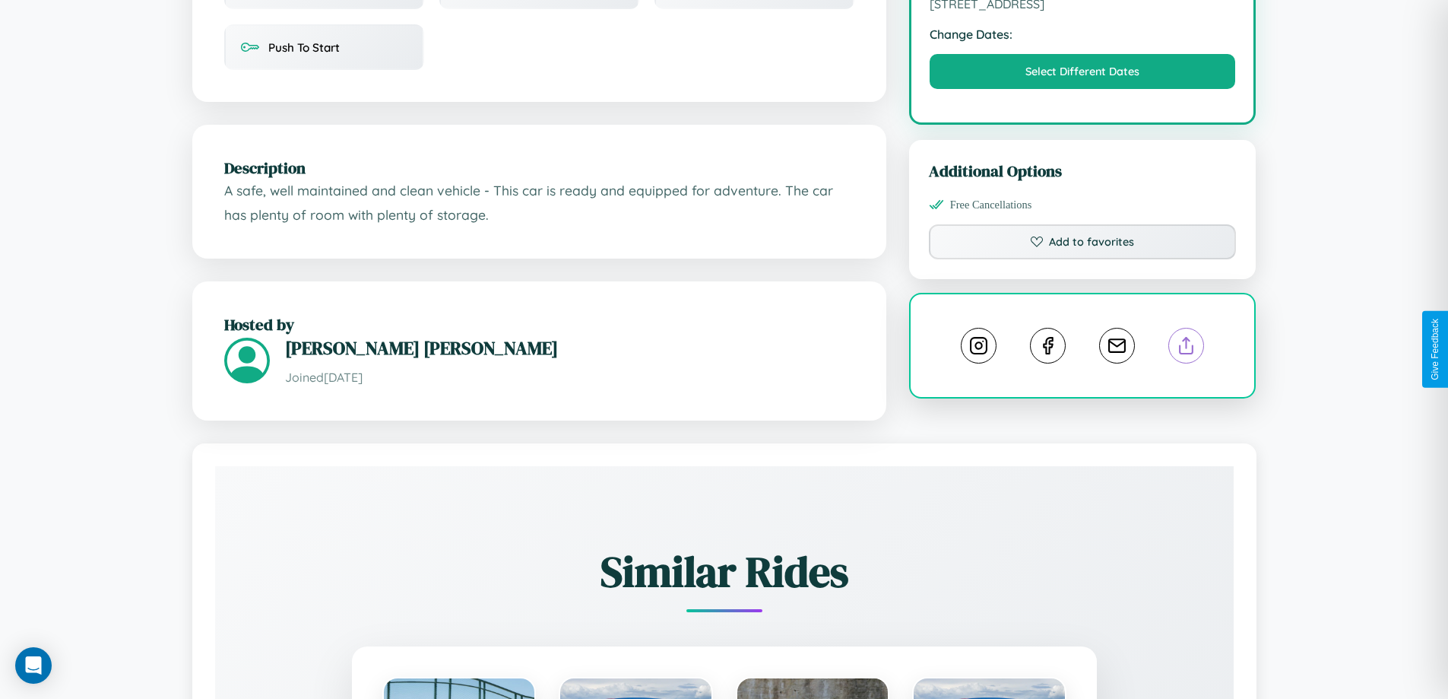
click at [1187, 347] on line at bounding box center [1187, 343] width 0 height 11
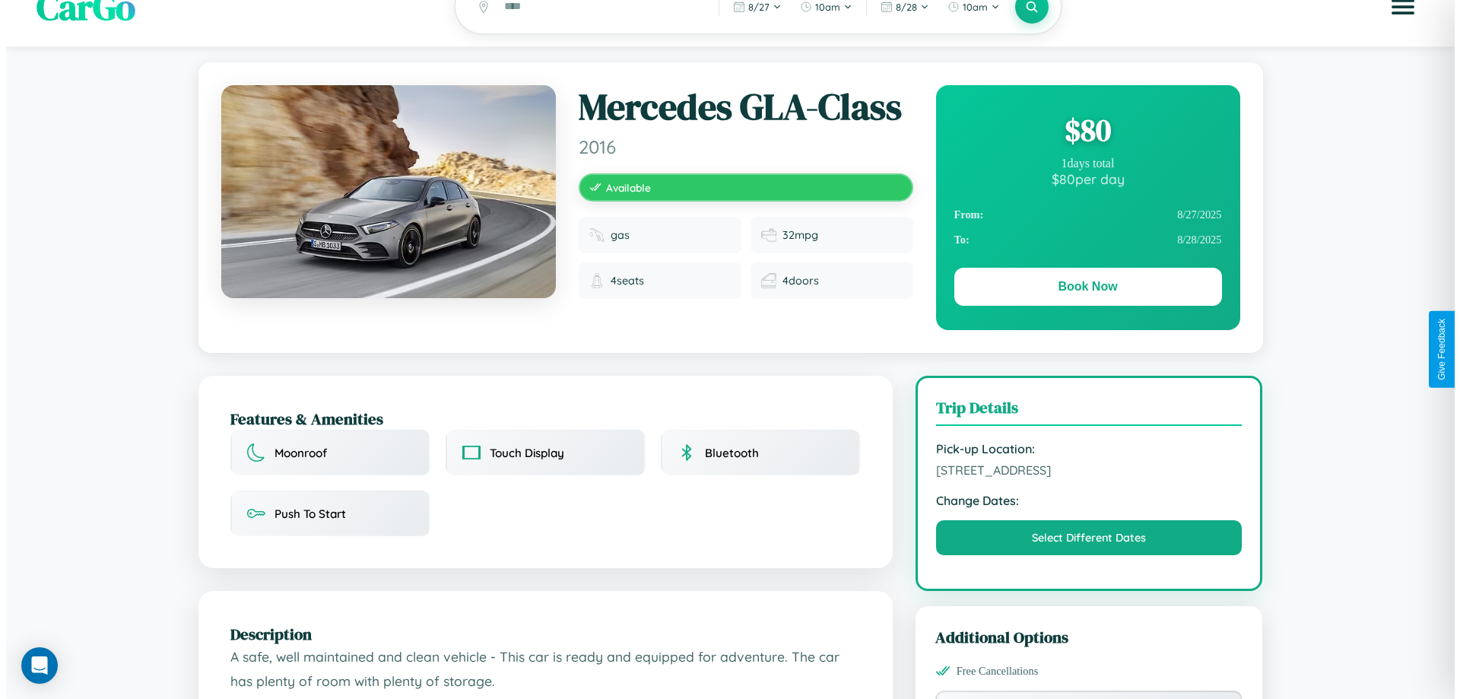
scroll to position [0, 0]
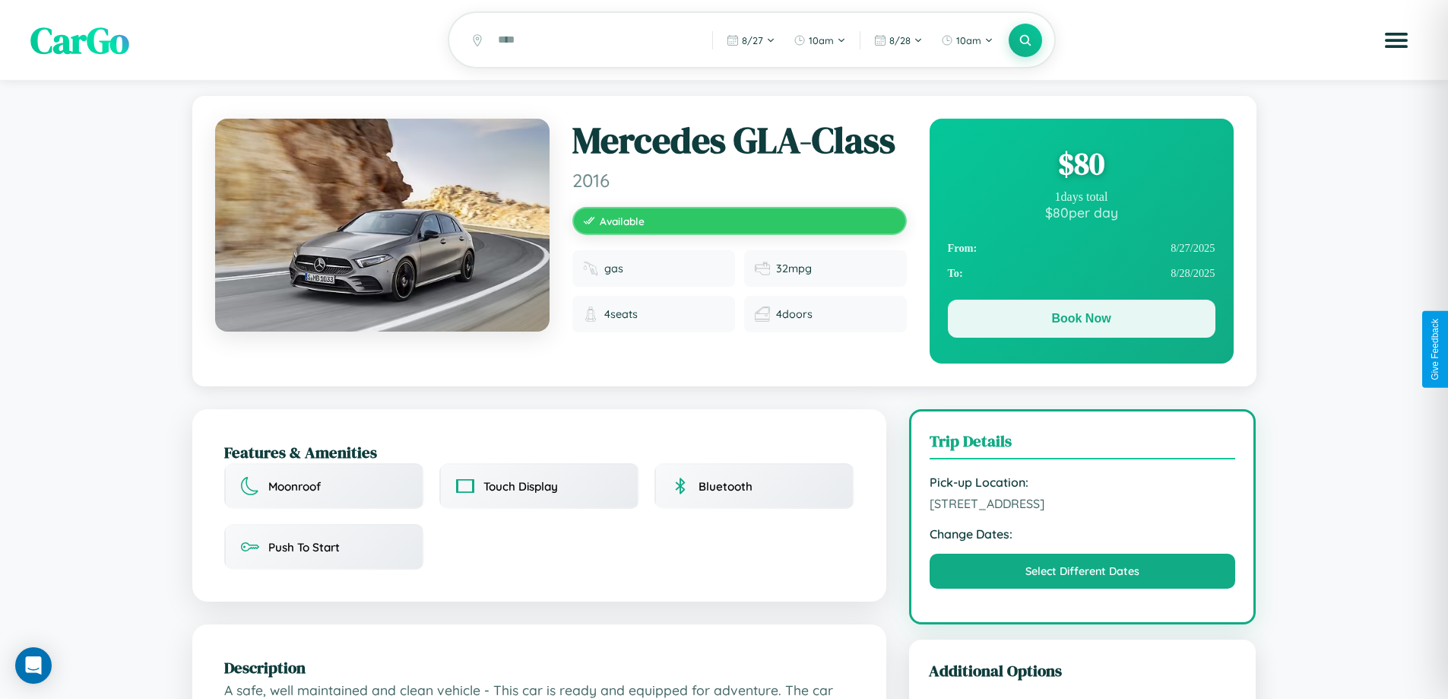
click at [1081, 321] on button "Book Now" at bounding box center [1082, 319] width 268 height 38
